Goal: Share content

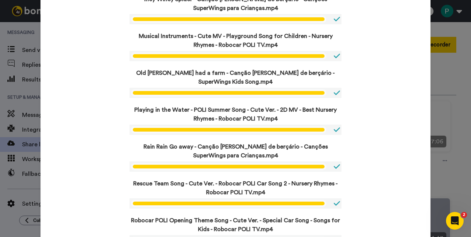
scroll to position [700, 0]
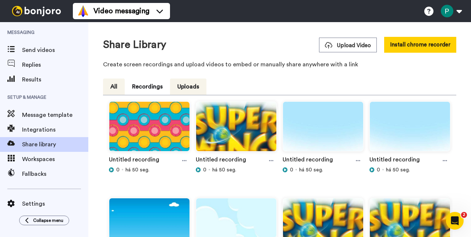
click at [112, 91] on button "All" at bounding box center [114, 86] width 22 height 16
